Goal: Task Accomplishment & Management: Use online tool/utility

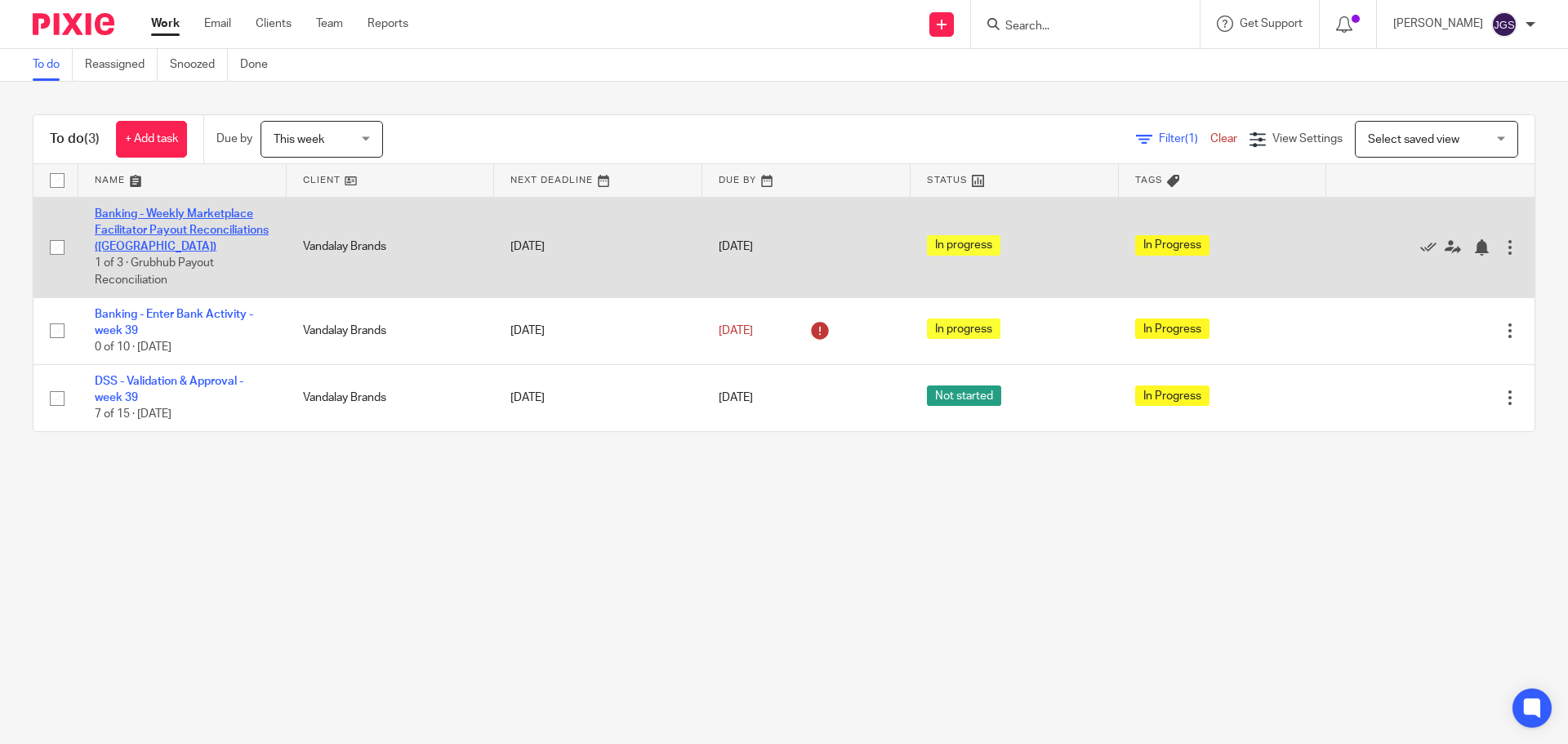
click at [168, 218] on link "Banking - Weekly Marketplace Facilitator Payout Reconciliations ([GEOGRAPHIC_DA…" at bounding box center [181, 230] width 174 height 45
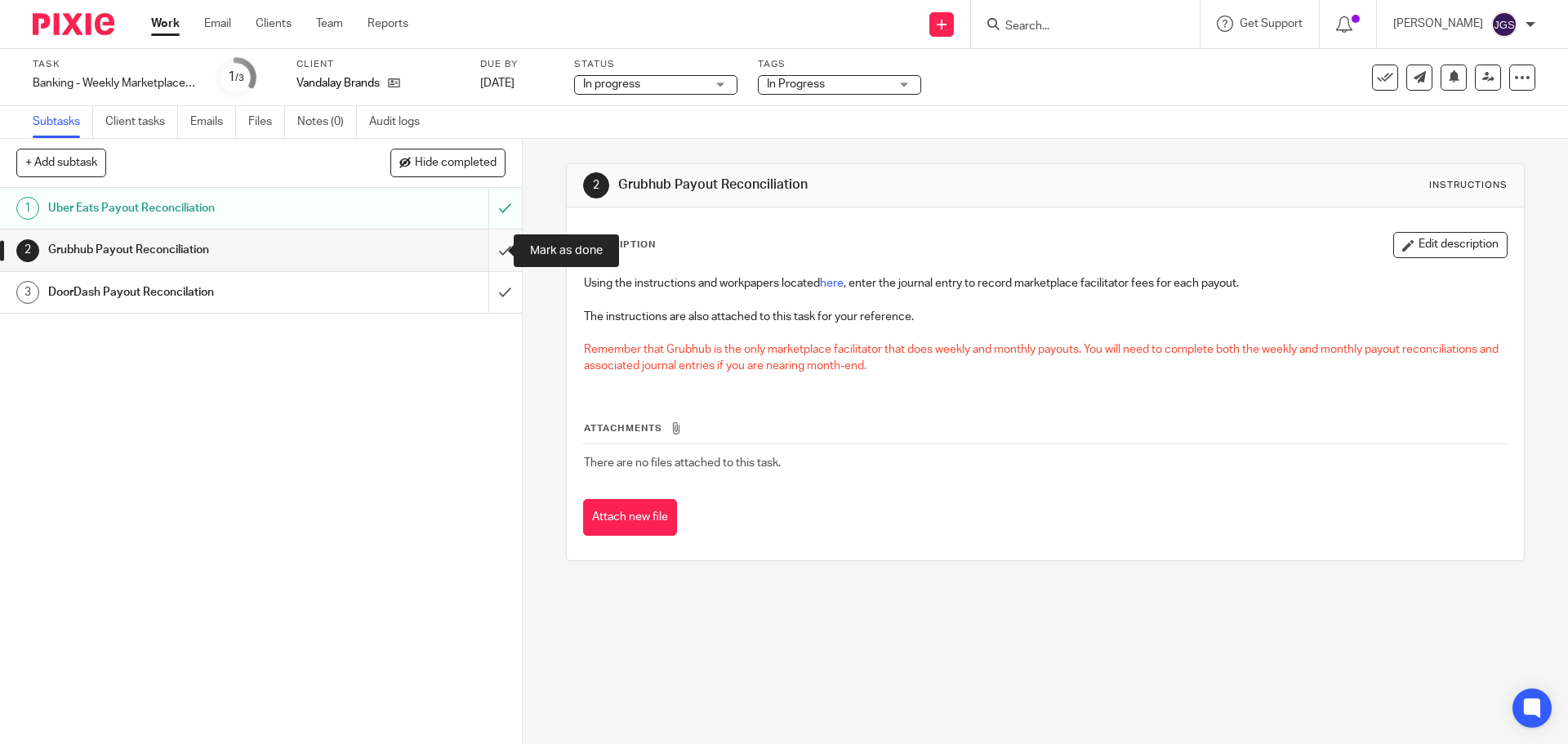
click at [490, 251] on input "submit" at bounding box center [261, 250] width 522 height 41
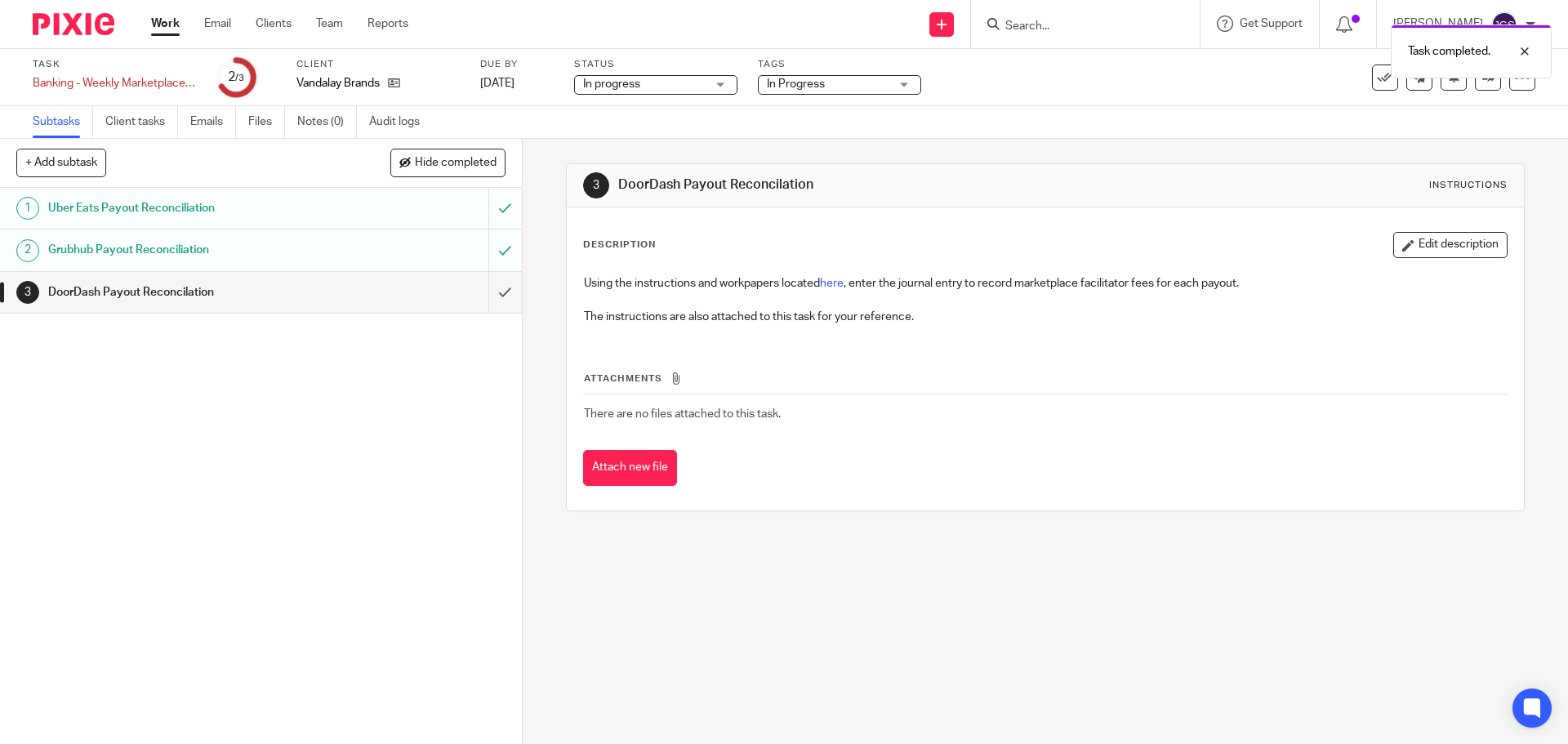
click at [159, 17] on link "Work" at bounding box center [165, 24] width 29 height 17
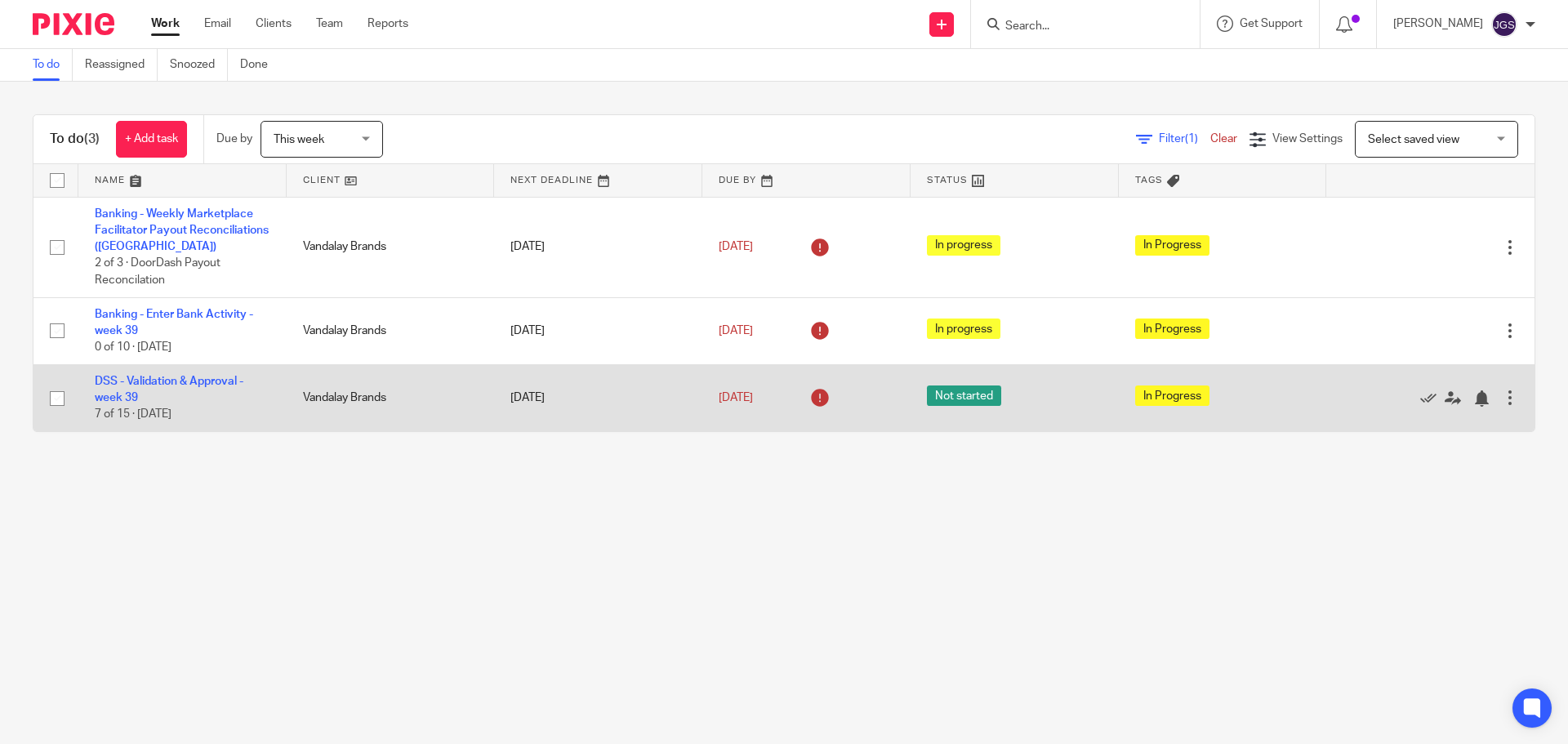
click at [121, 373] on td "DSS - Validation & Approval - week 39 7 of 15 · Tuesday" at bounding box center [182, 398] width 208 height 67
click at [125, 376] on link "DSS - Validation & Approval - week 39" at bounding box center [168, 389] width 148 height 28
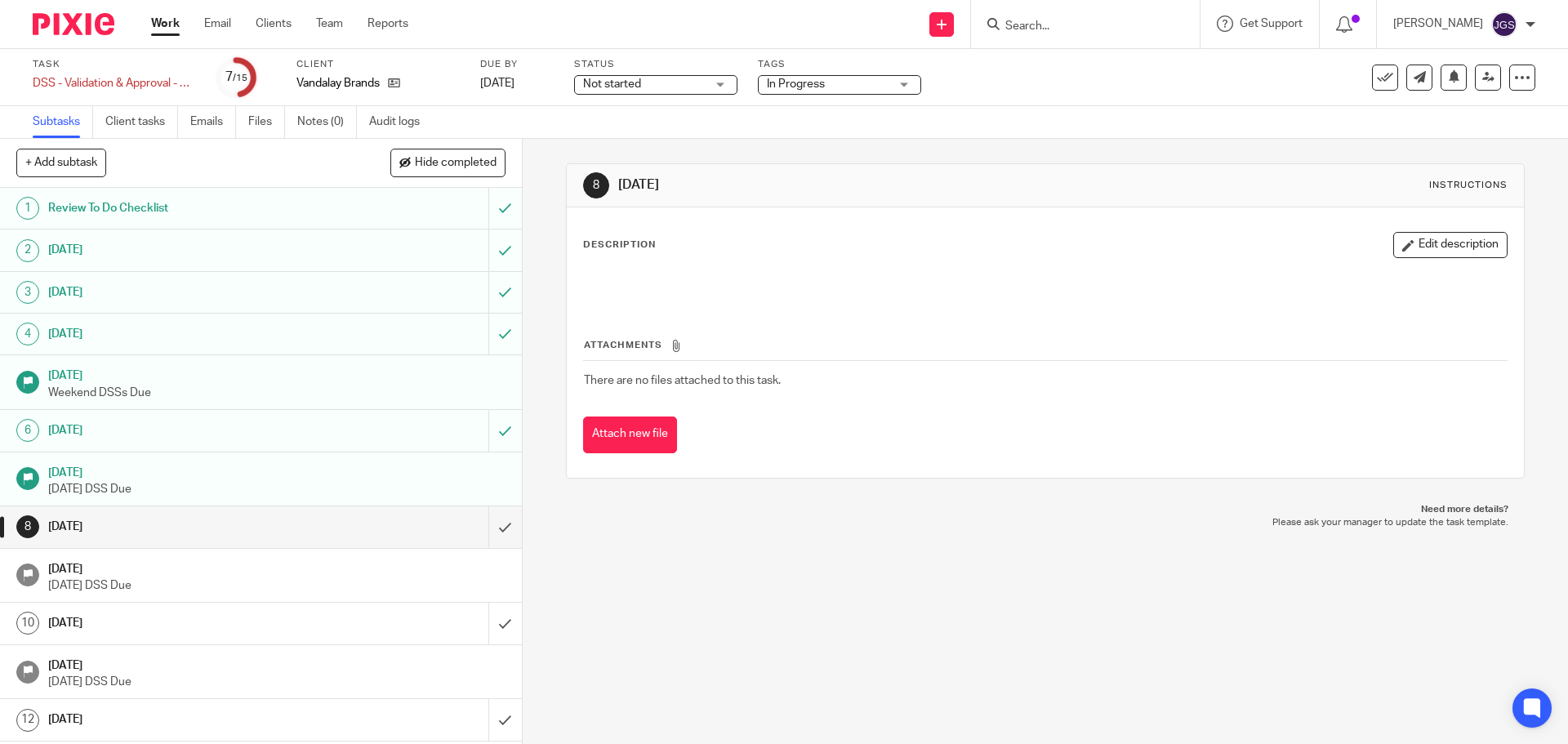
click at [715, 85] on div "Not started Not started" at bounding box center [656, 85] width 163 height 19
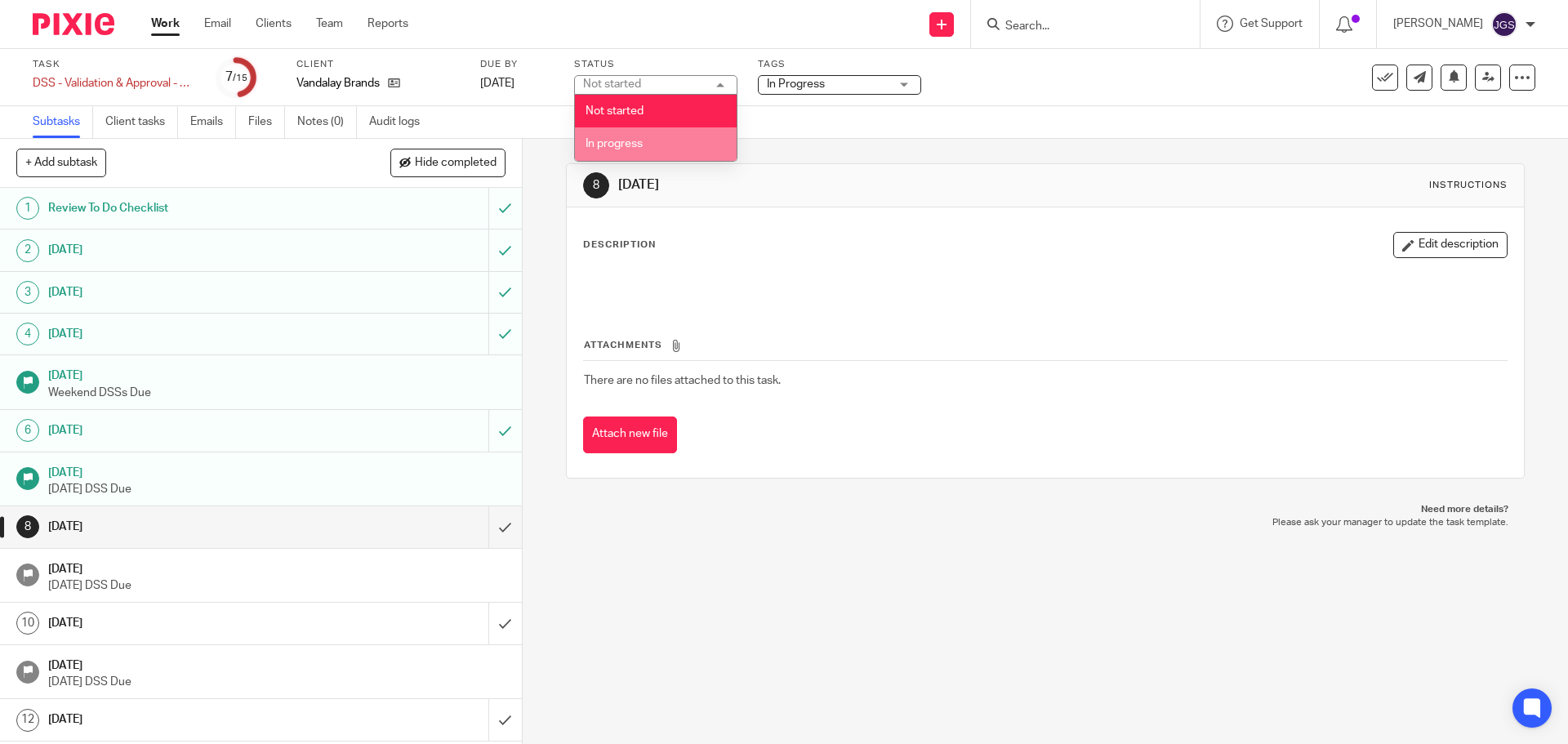
click at [673, 145] on li "In progress" at bounding box center [656, 144] width 162 height 33
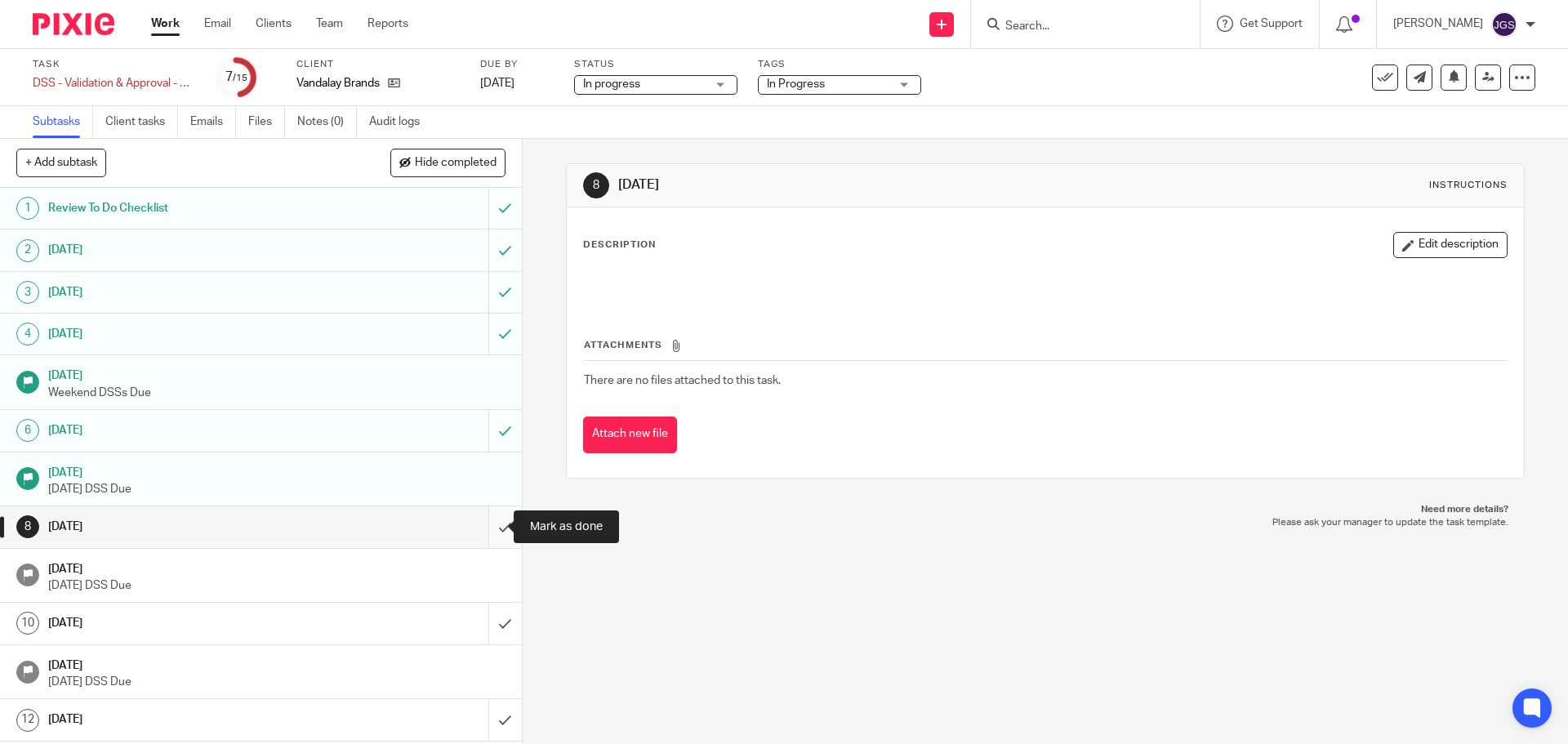
click at [489, 527] on input "submit" at bounding box center [261, 527] width 522 height 41
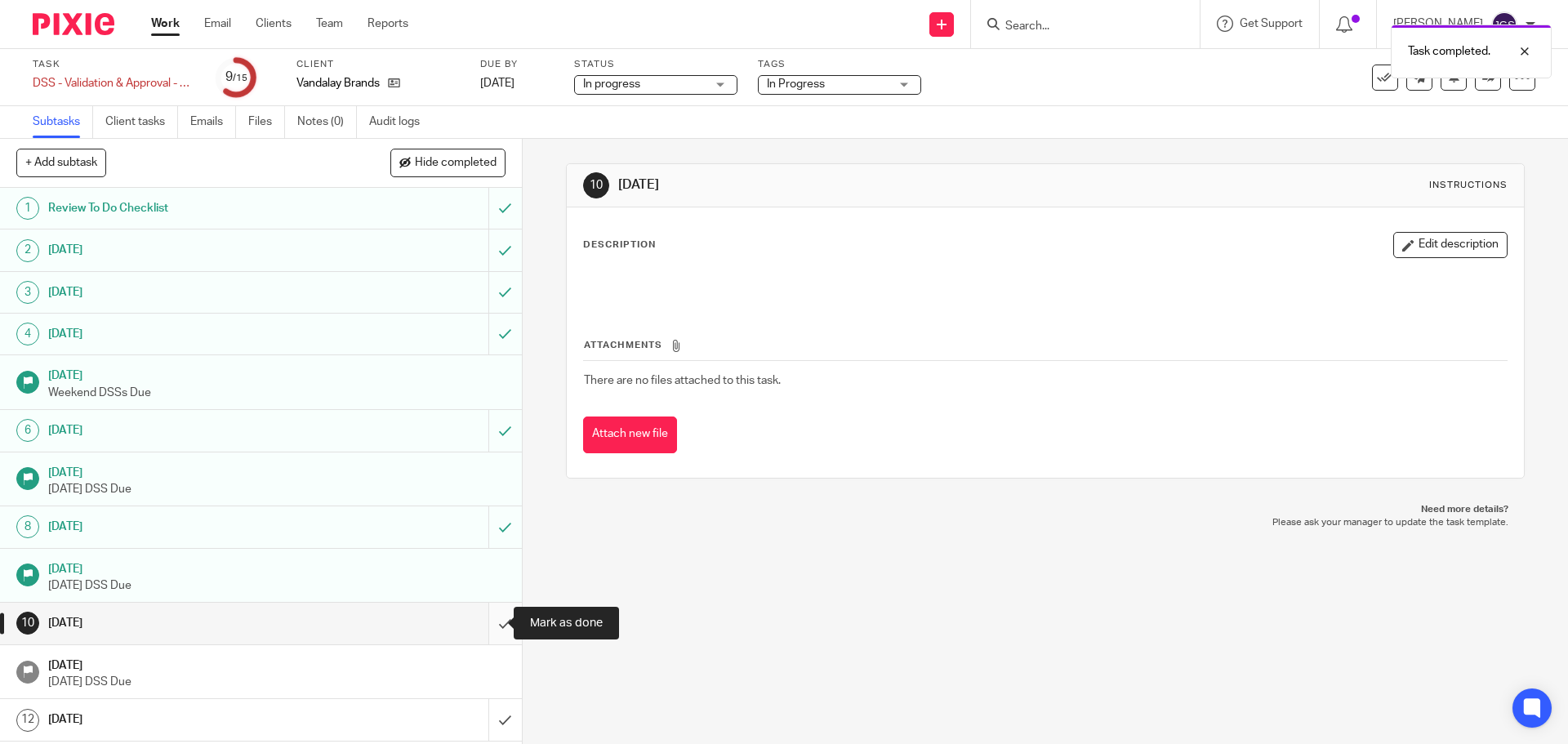
click at [483, 624] on input "submit" at bounding box center [261, 623] width 522 height 41
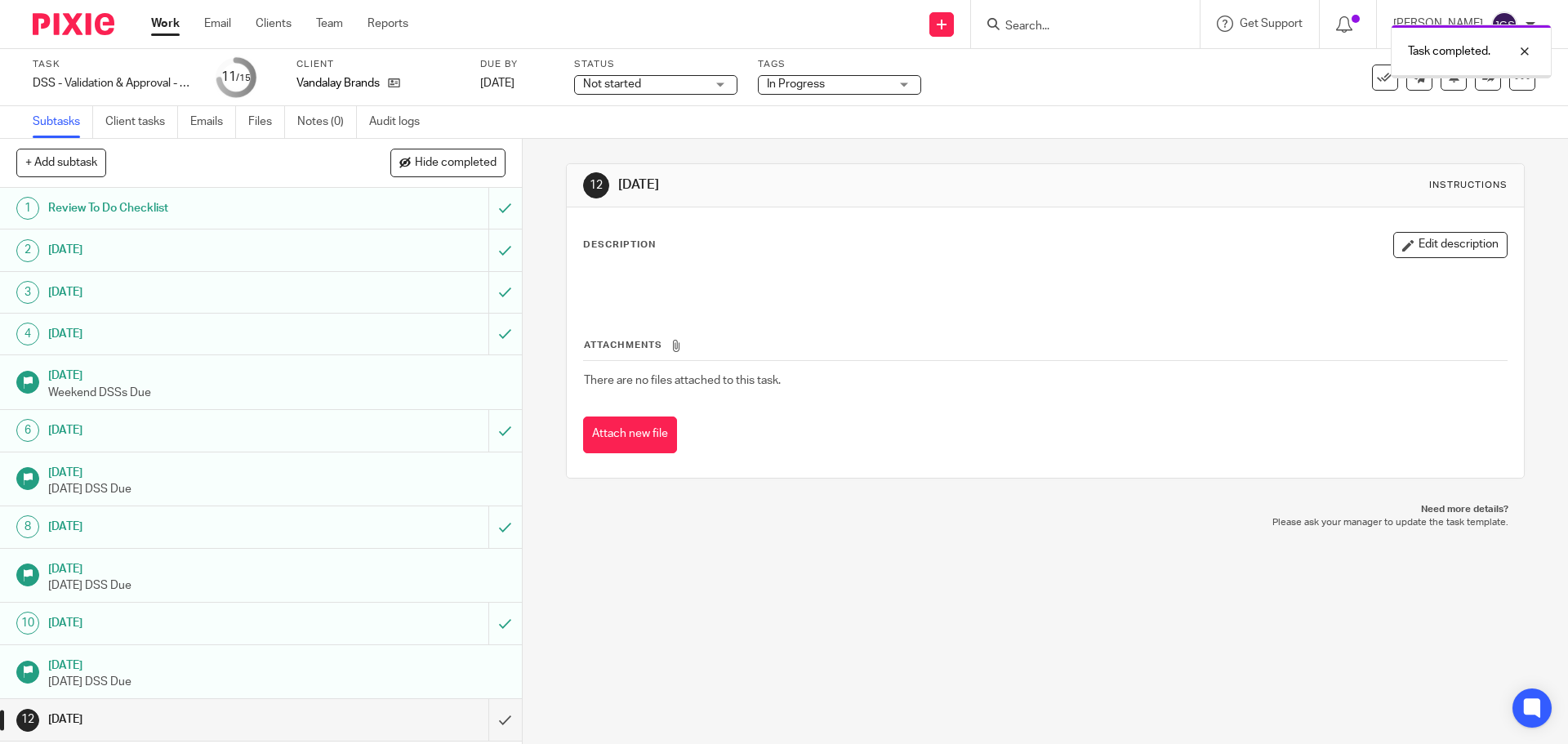
scroll to position [135, 0]
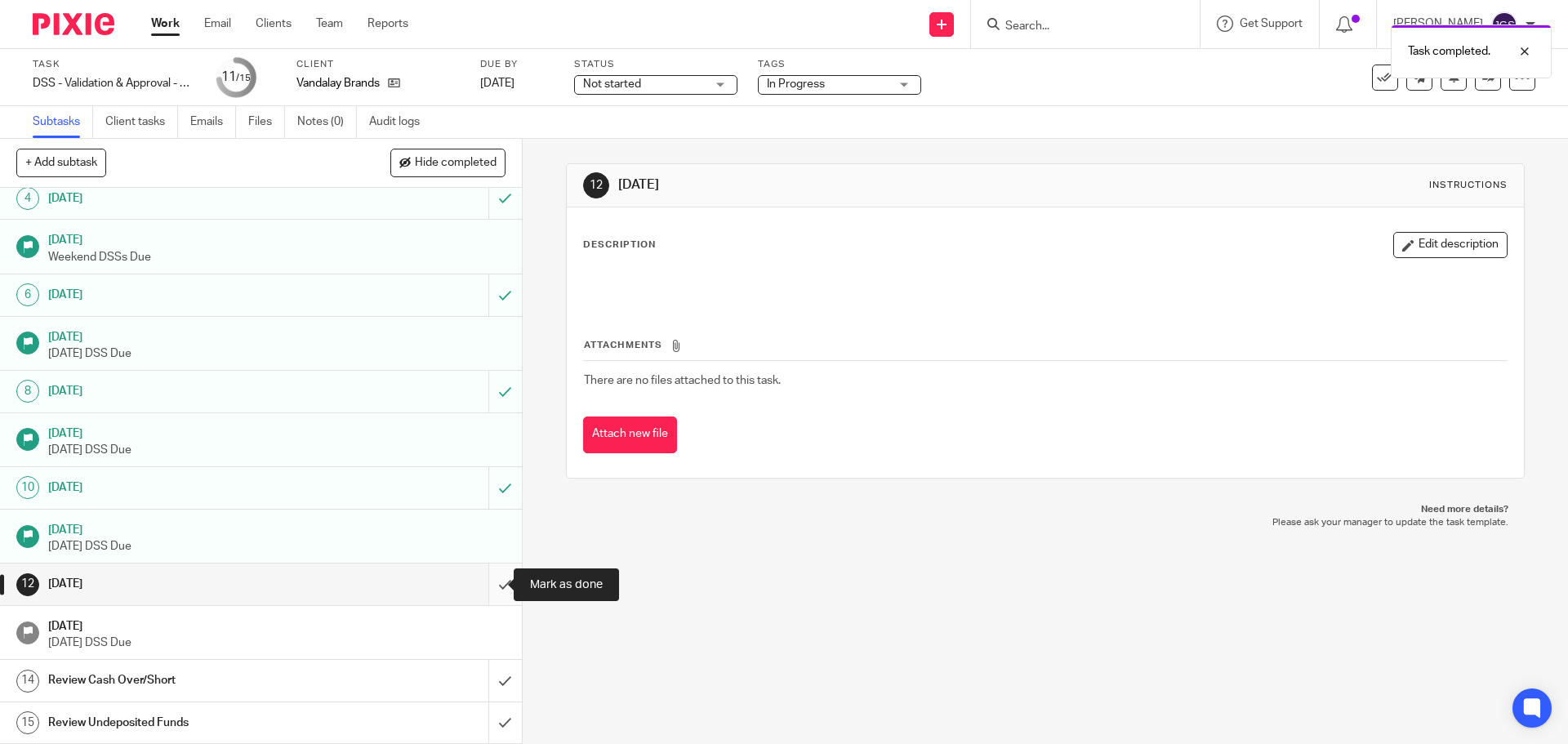
click at [483, 586] on input "submit" at bounding box center [261, 584] width 522 height 41
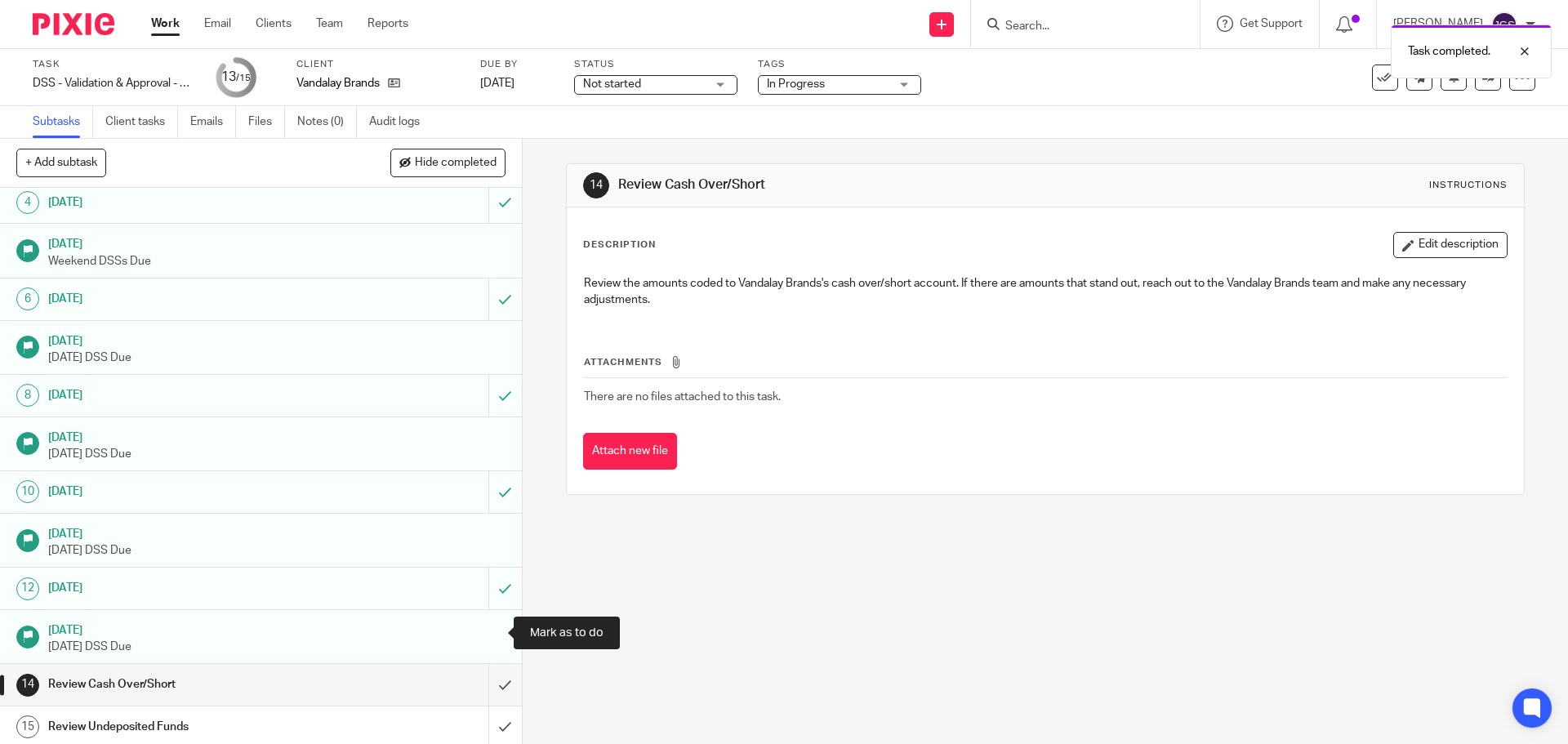
scroll to position [135, 0]
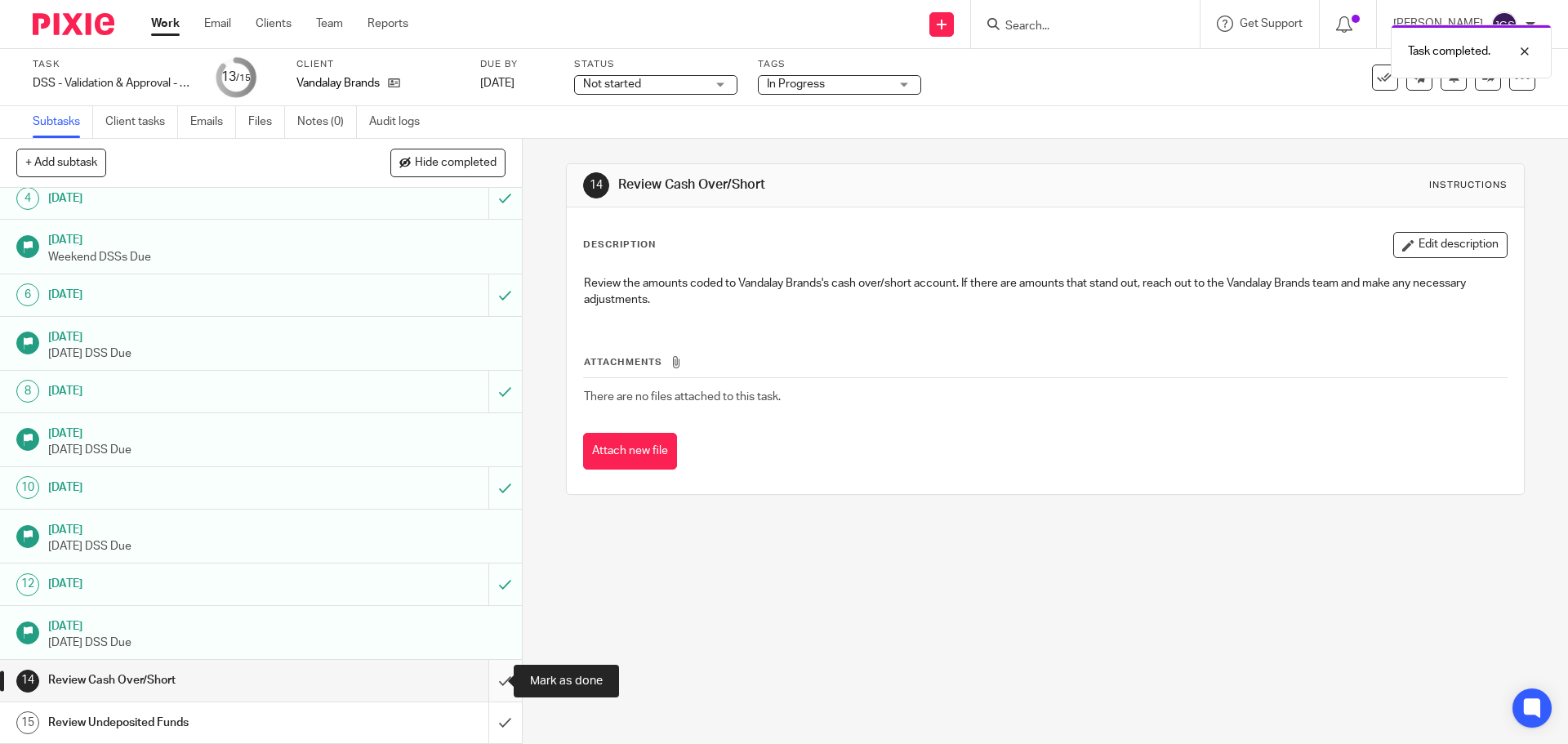
click at [486, 678] on input "submit" at bounding box center [261, 680] width 522 height 41
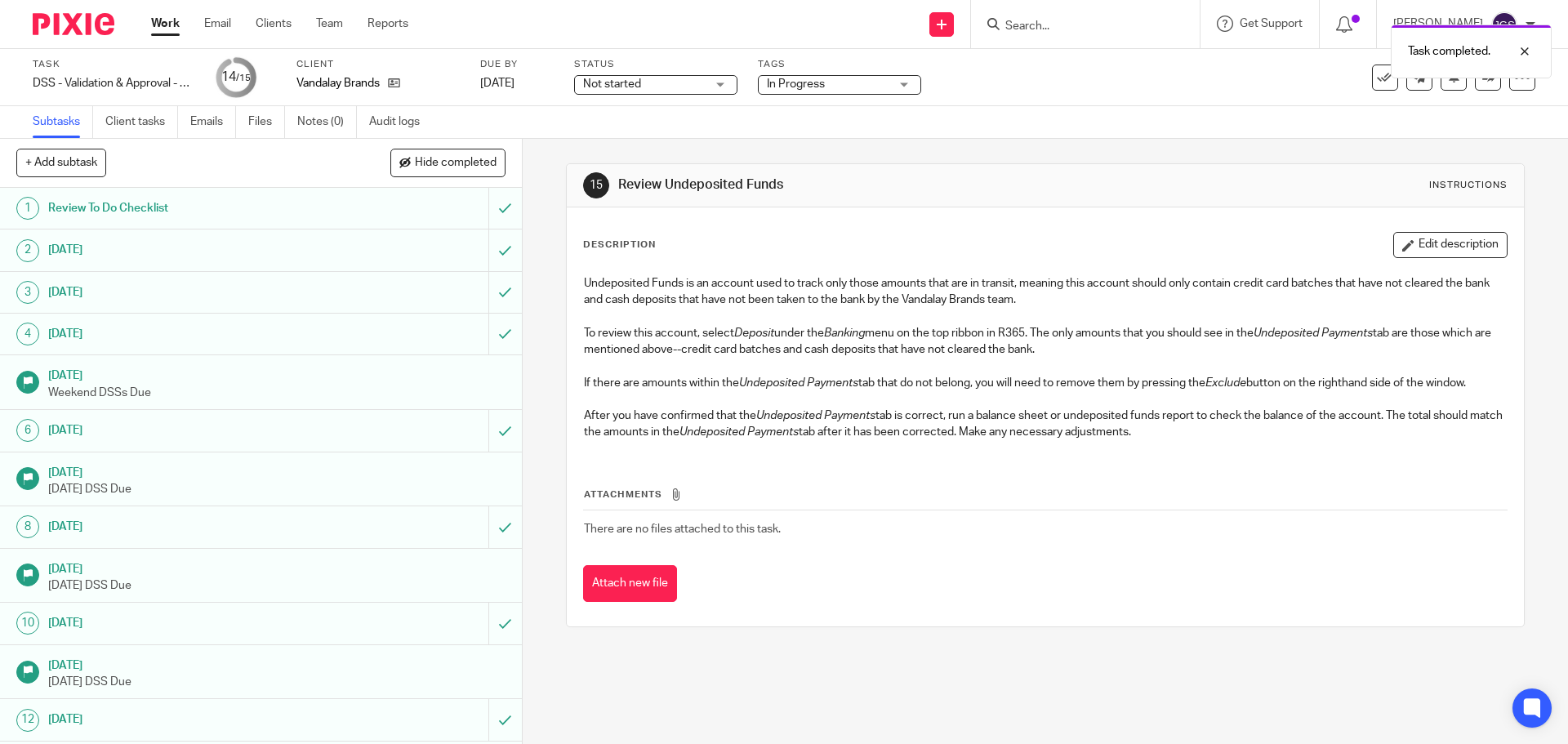
scroll to position [135, 0]
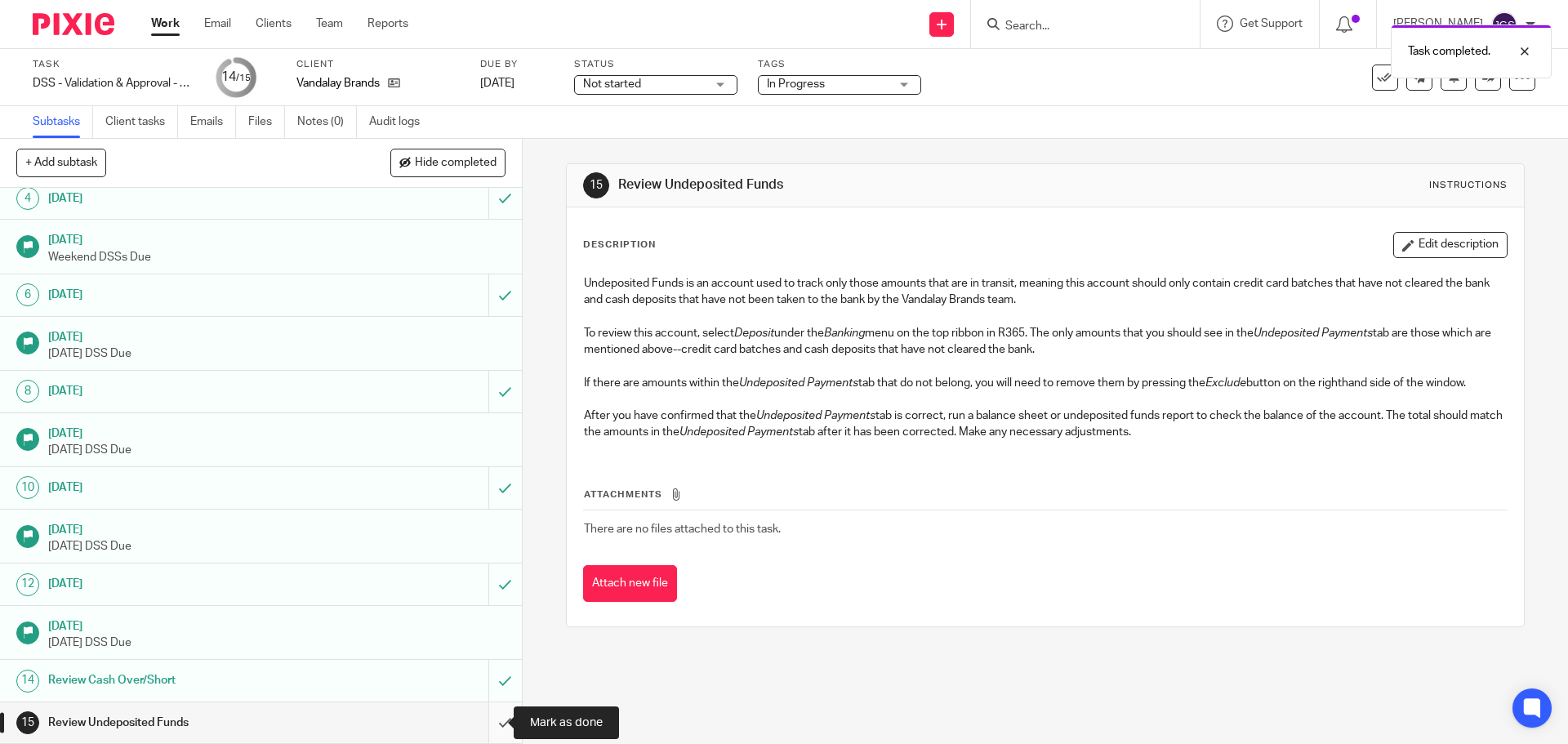
click at [487, 723] on input "submit" at bounding box center [261, 723] width 522 height 41
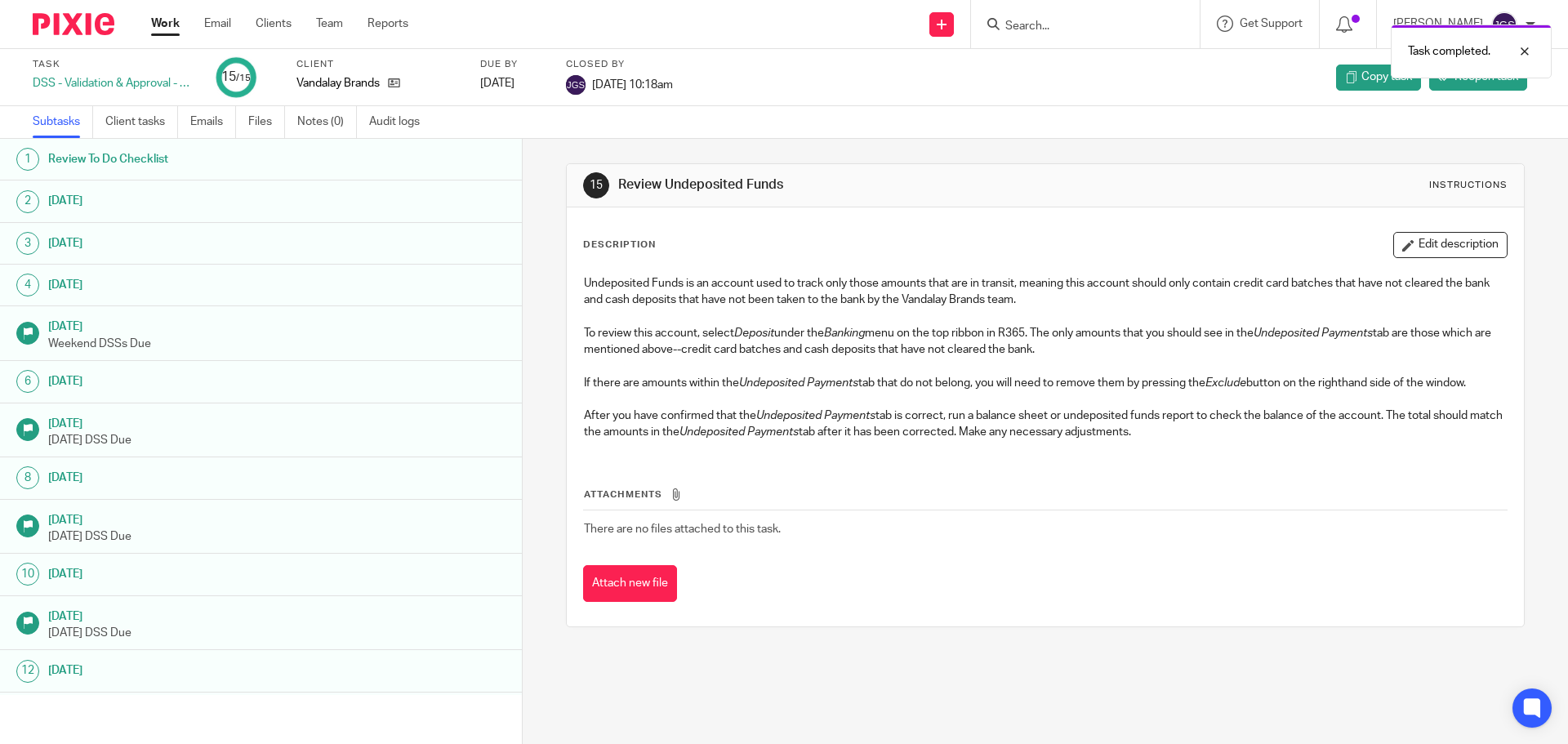
click at [168, 16] on link "Work" at bounding box center [165, 24] width 29 height 17
